Goal: Find contact information: Find contact information

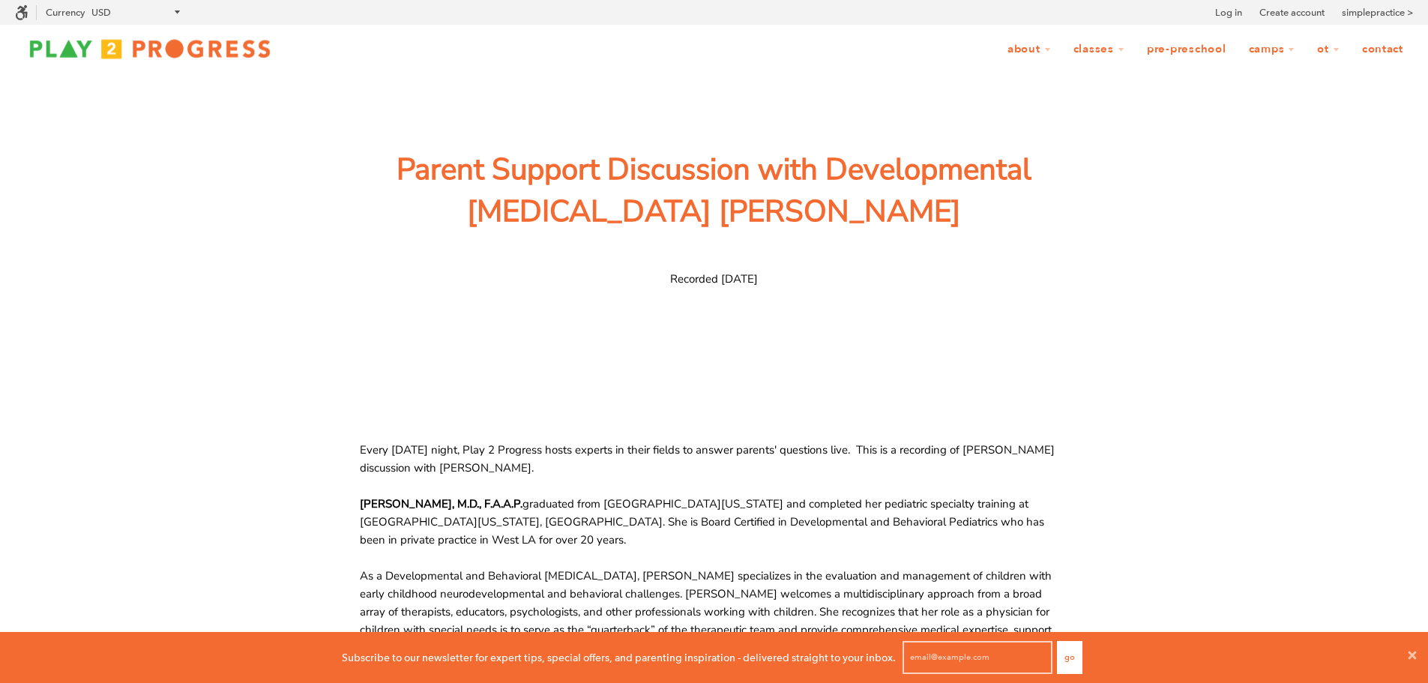
click at [1391, 49] on link "Contact" at bounding box center [1383, 49] width 61 height 28
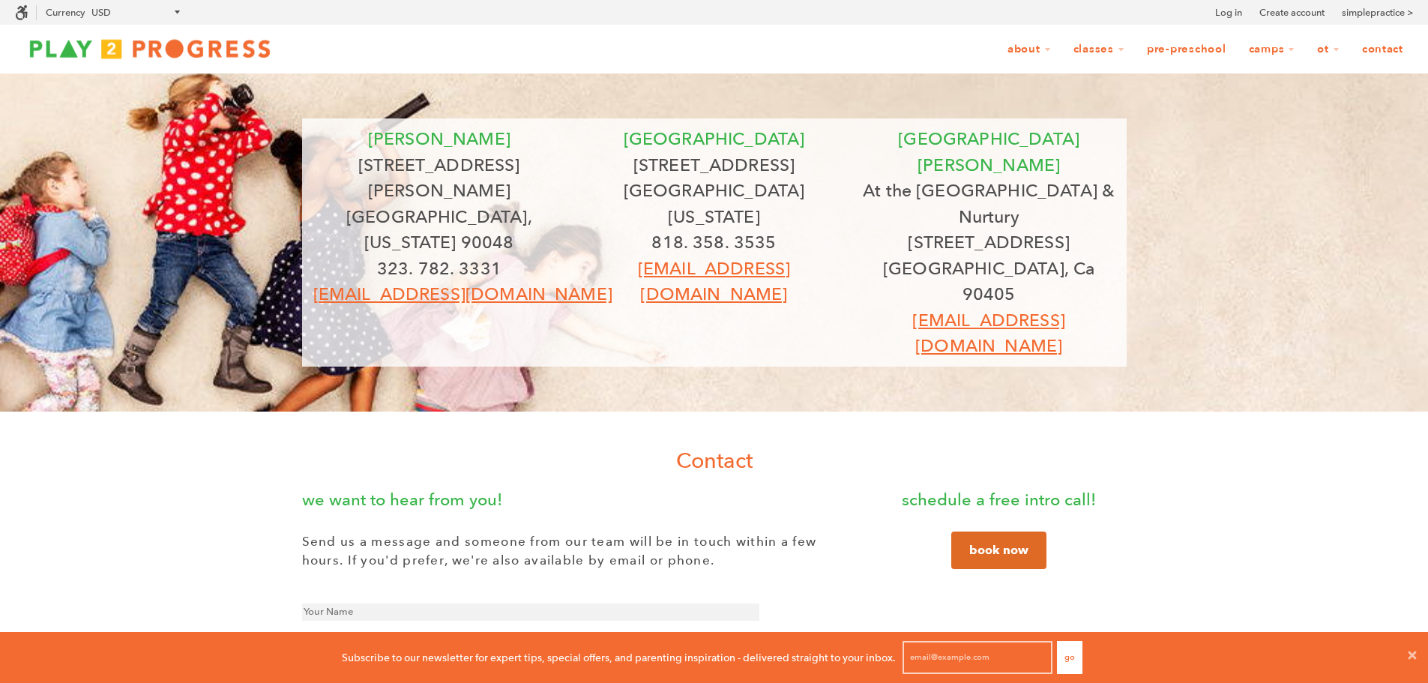
scroll to position [40, 1417]
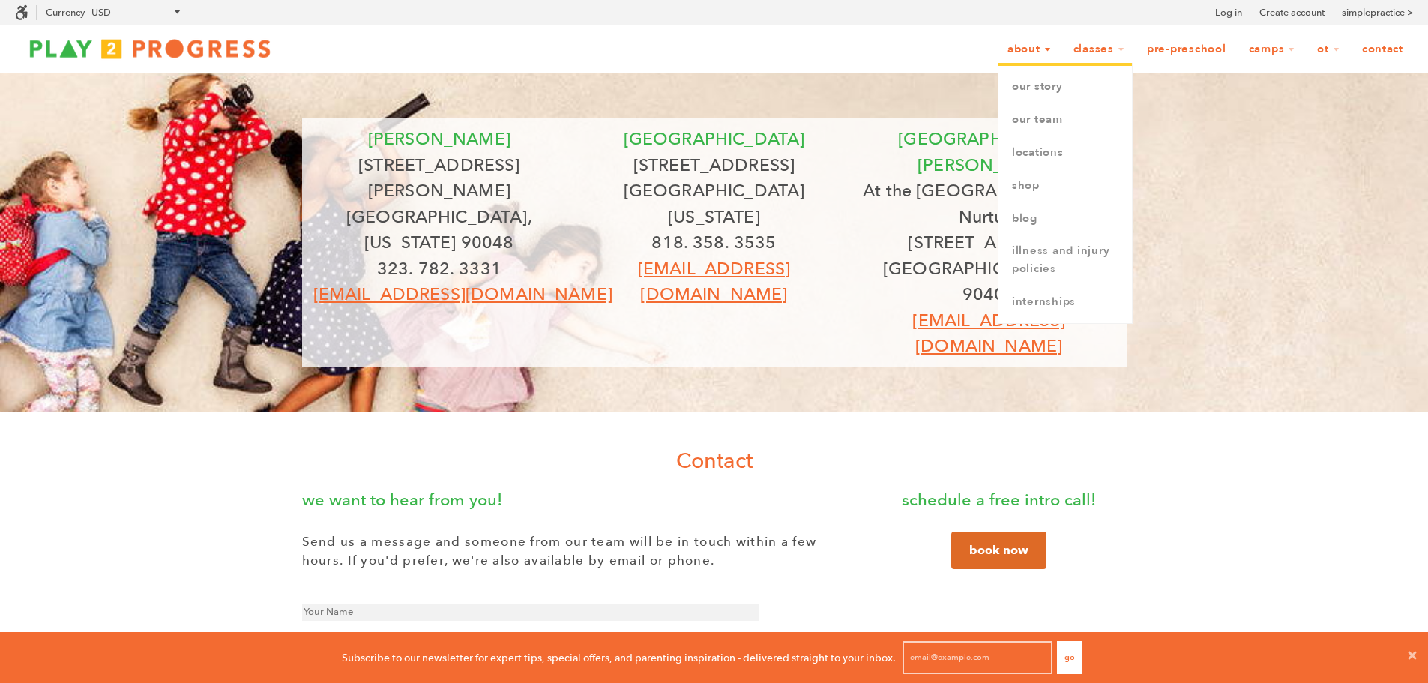
click at [1030, 41] on link "About" at bounding box center [1029, 49] width 63 height 28
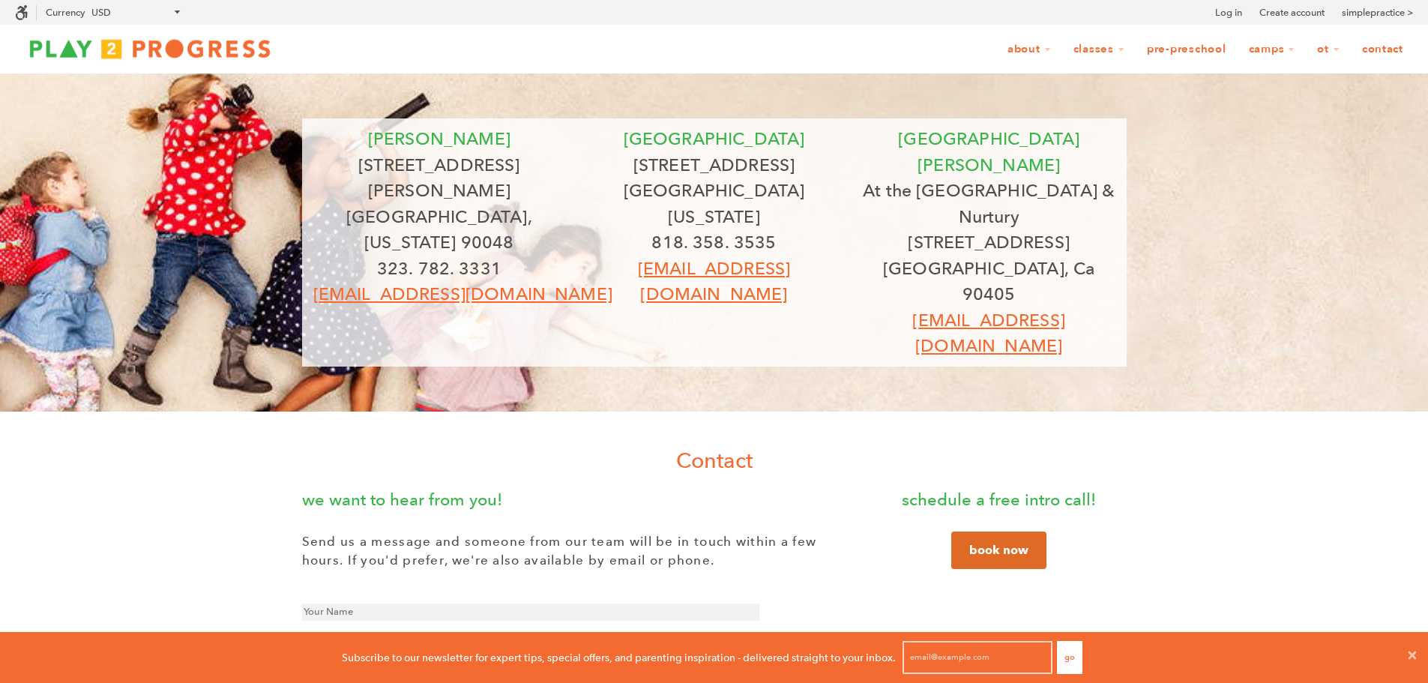
scroll to position [1, 12]
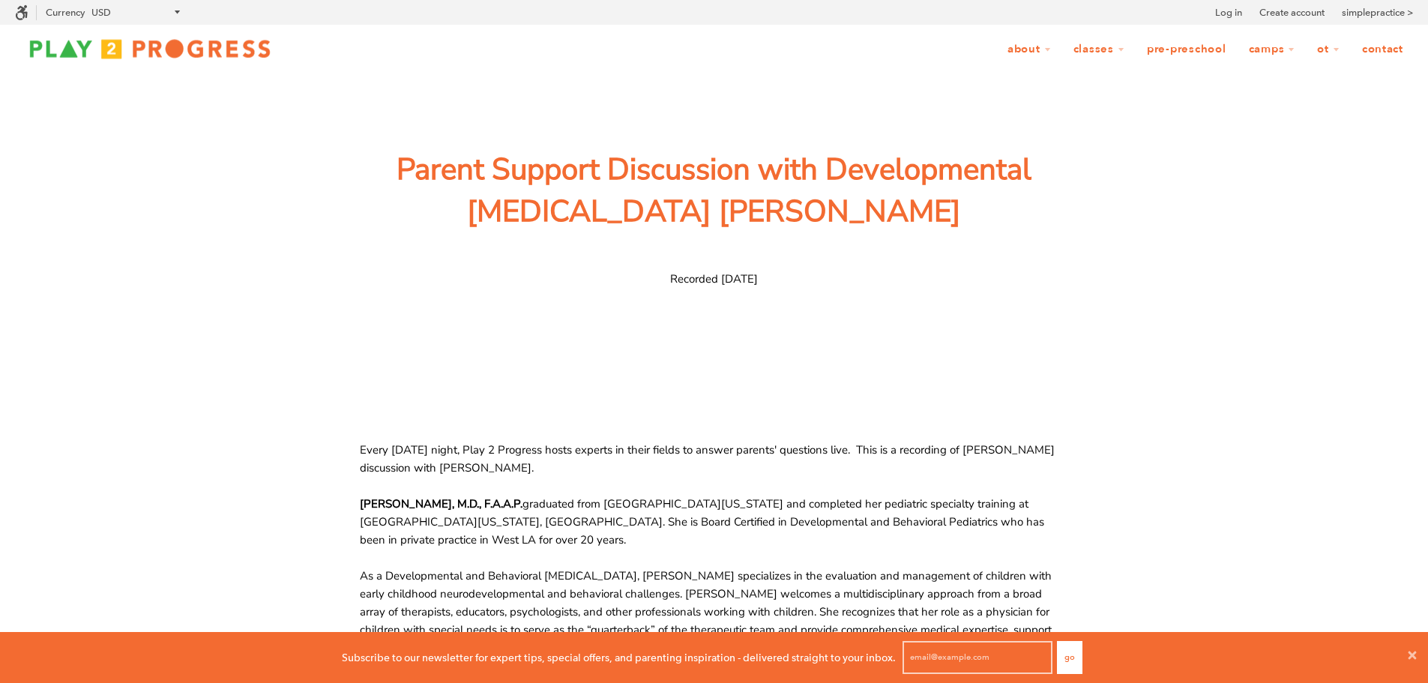
scroll to position [1, 12]
click at [1390, 45] on link "Contact" at bounding box center [1383, 49] width 61 height 28
click at [1024, 48] on link "About" at bounding box center [1029, 49] width 63 height 28
